Goal: Task Accomplishment & Management: Use online tool/utility

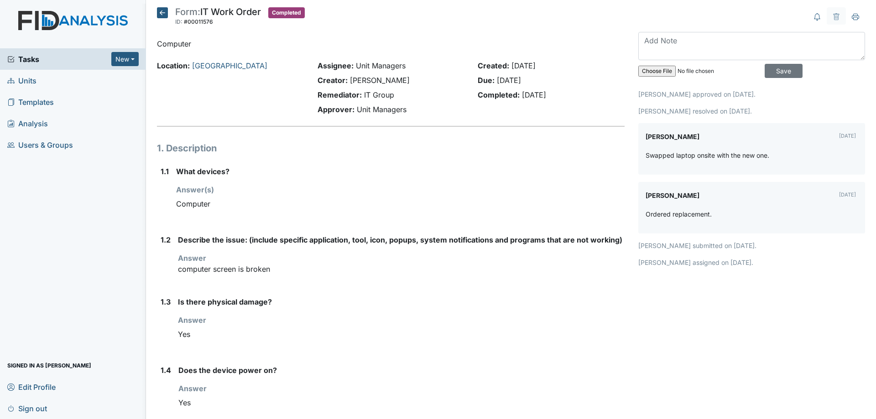
click at [159, 10] on icon at bounding box center [162, 12] width 11 height 11
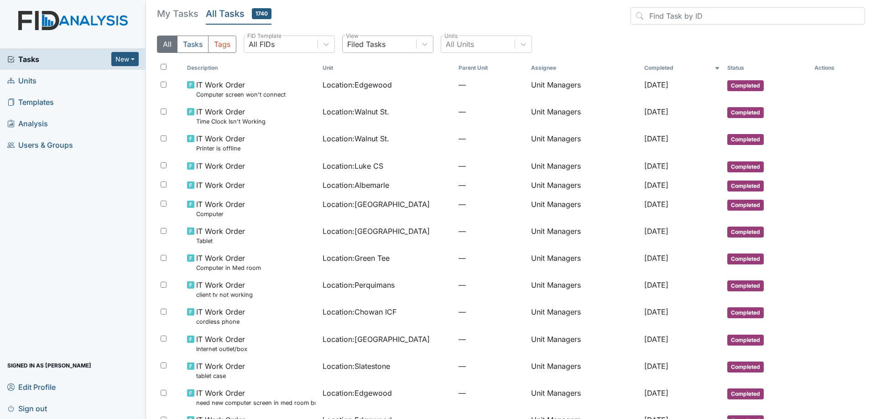
click at [416, 48] on div "Filed Tasks" at bounding box center [379, 44] width 73 height 16
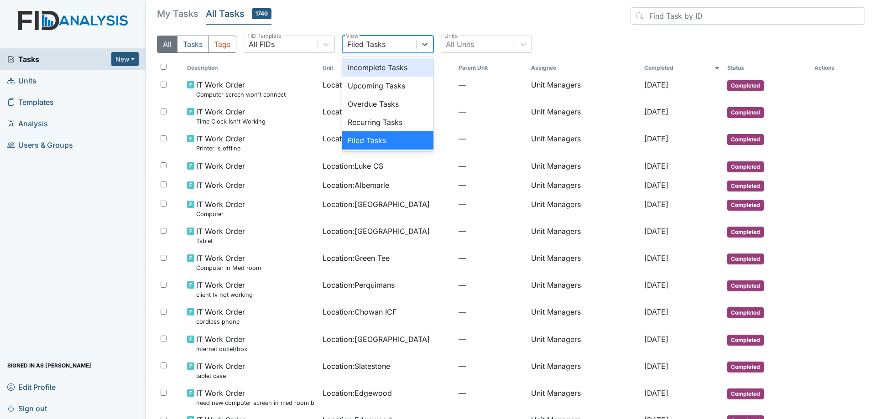
click at [404, 68] on div "Incomplete Tasks" at bounding box center [387, 67] width 91 height 18
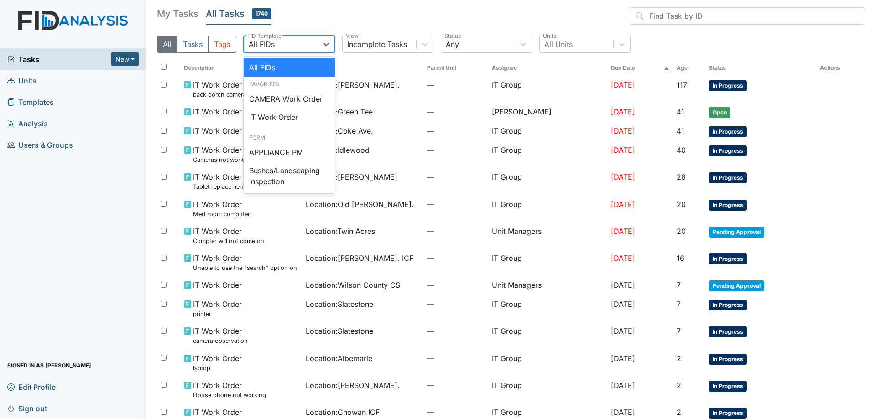
click at [294, 45] on div "All FIDs" at bounding box center [280, 44] width 73 height 16
click at [283, 64] on div "All FIDs" at bounding box center [289, 67] width 91 height 18
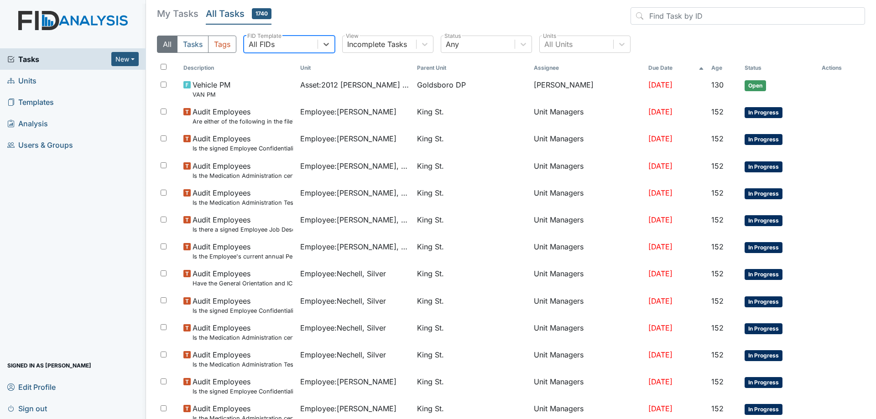
click at [189, 9] on h5 "My Tasks" at bounding box center [178, 13] width 42 height 13
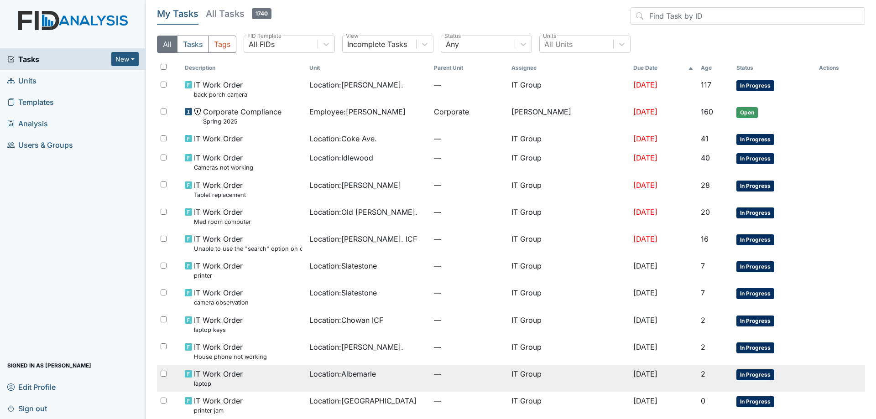
click at [332, 378] on span "Location : Albemarle" at bounding box center [342, 374] width 67 height 11
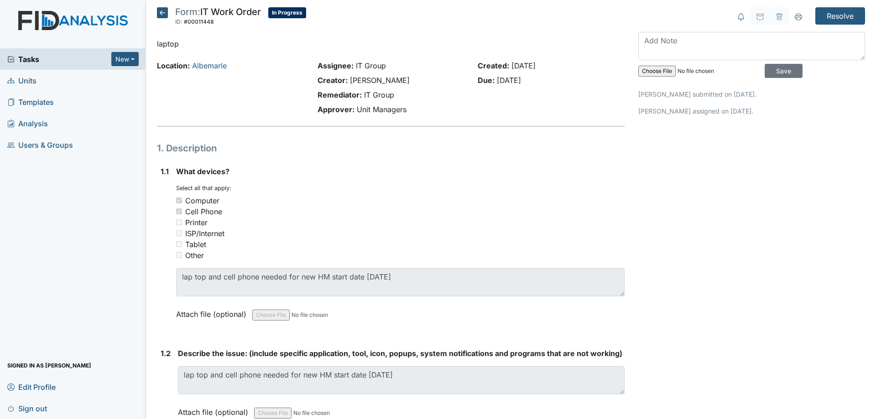
click at [161, 11] on icon at bounding box center [162, 12] width 11 height 11
